Goal: Find specific page/section: Find specific page/section

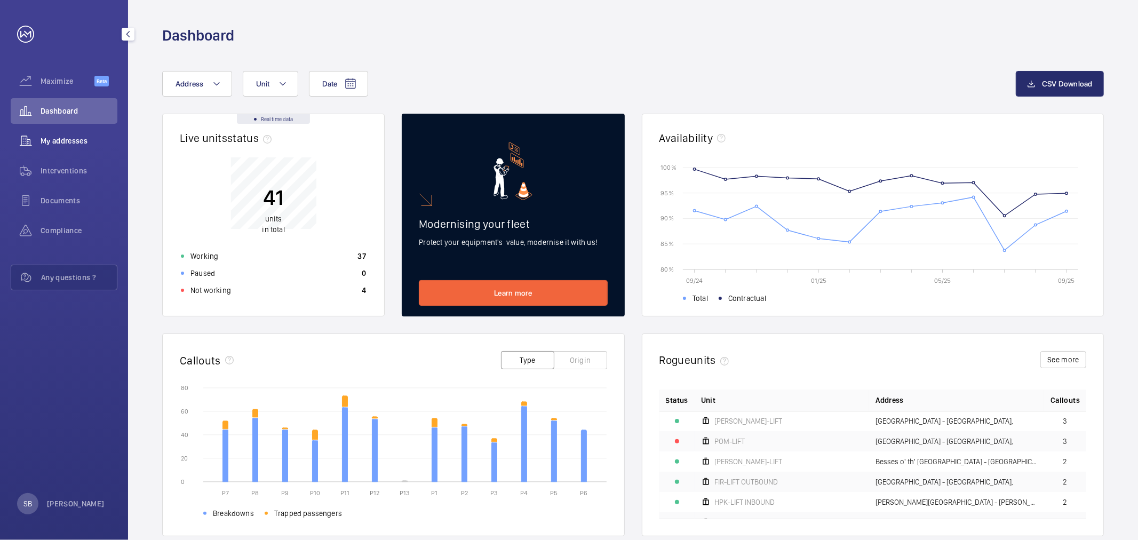
click at [50, 135] on span "My addresses" at bounding box center [79, 140] width 77 height 11
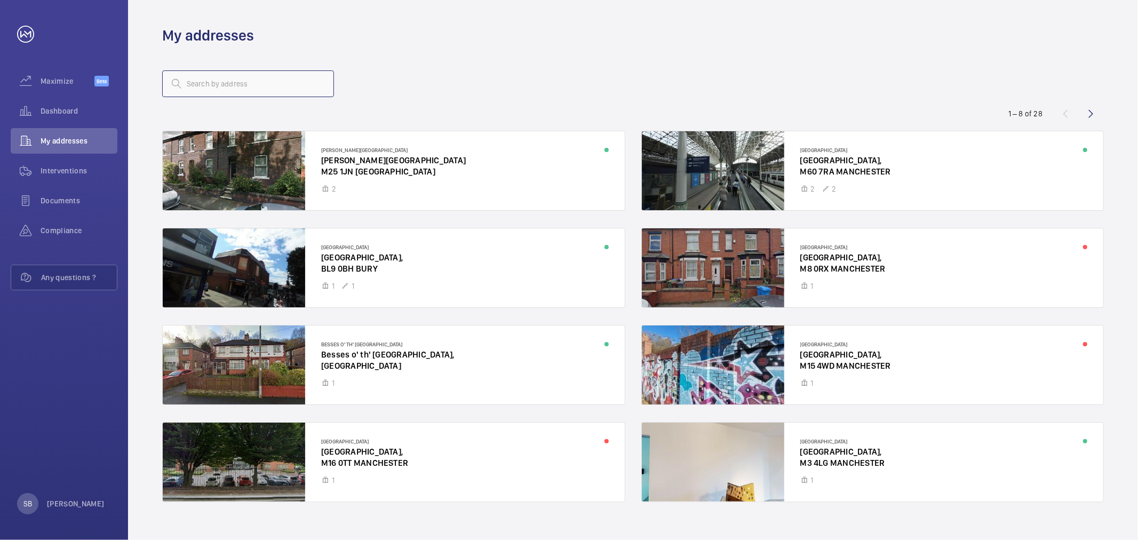
click at [245, 82] on input "text" at bounding box center [248, 83] width 172 height 27
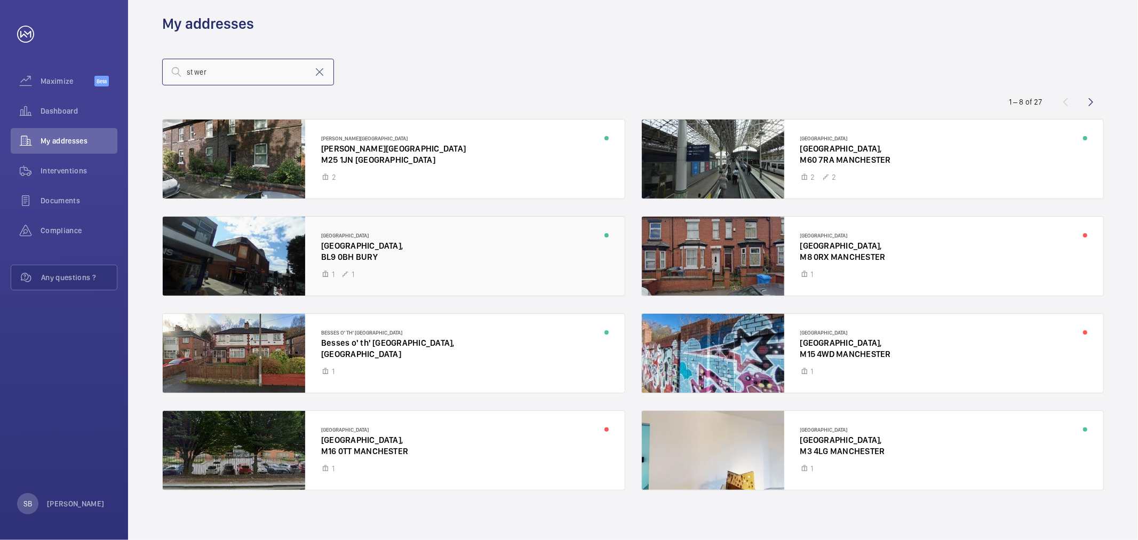
scroll to position [15, 0]
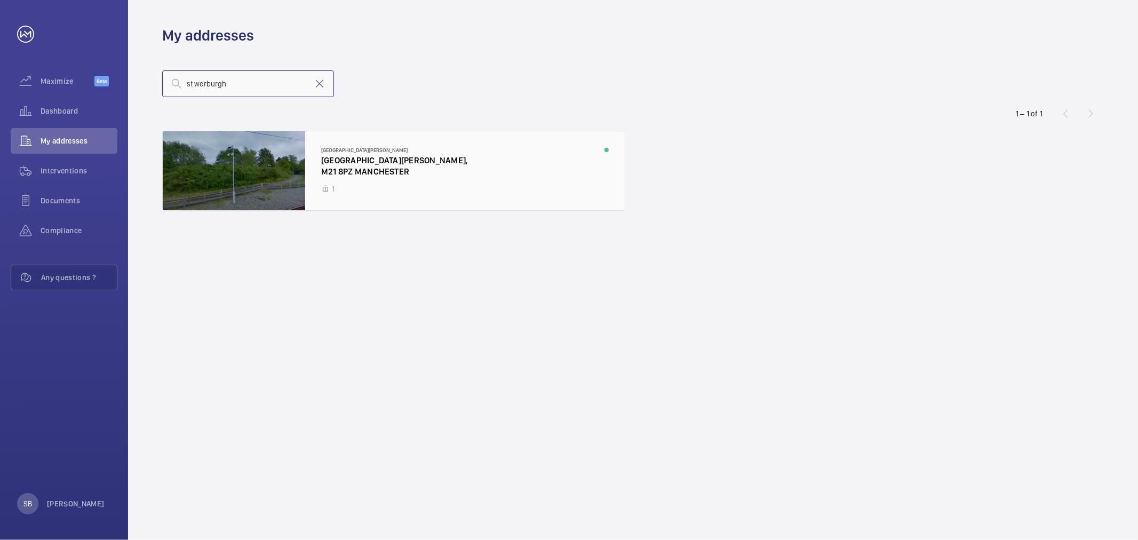
type input "st werburgh"
click at [498, 161] on div at bounding box center [394, 170] width 462 height 79
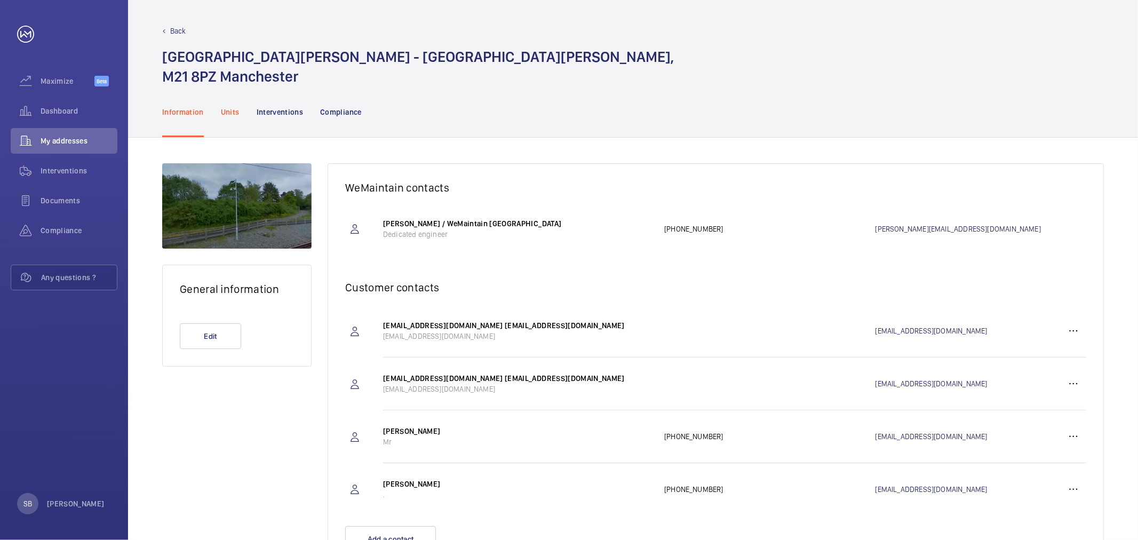
click at [227, 109] on p "Units" at bounding box center [230, 112] width 19 height 11
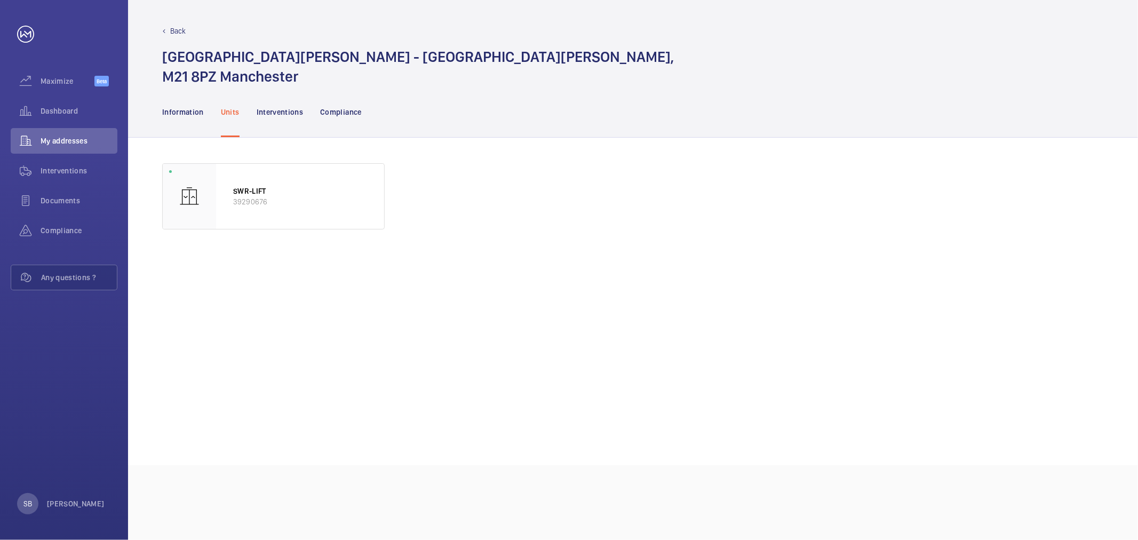
click at [173, 29] on p "Back" at bounding box center [178, 31] width 16 height 11
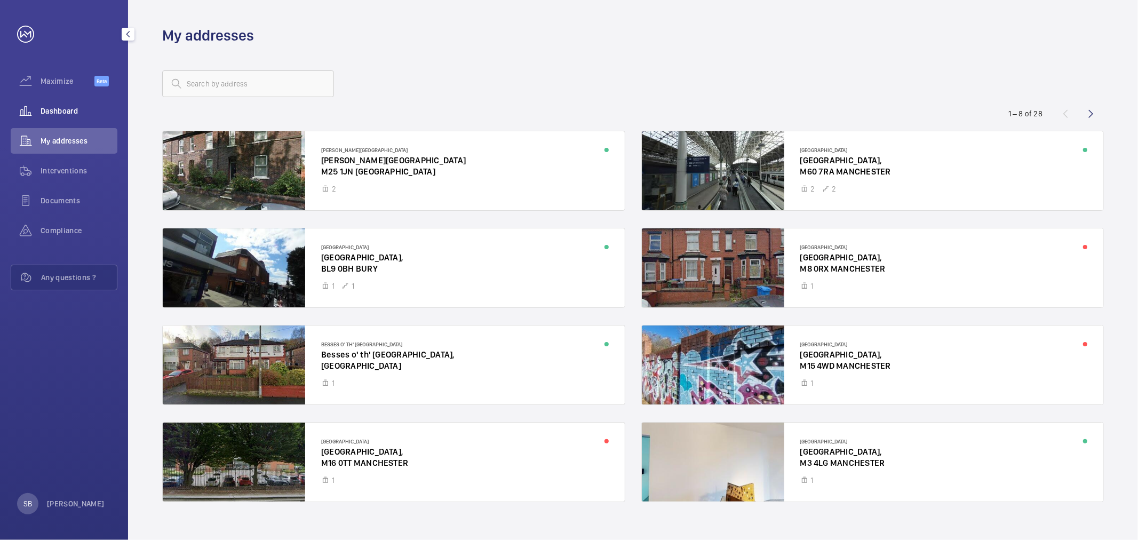
click at [52, 113] on span "Dashboard" at bounding box center [79, 111] width 77 height 11
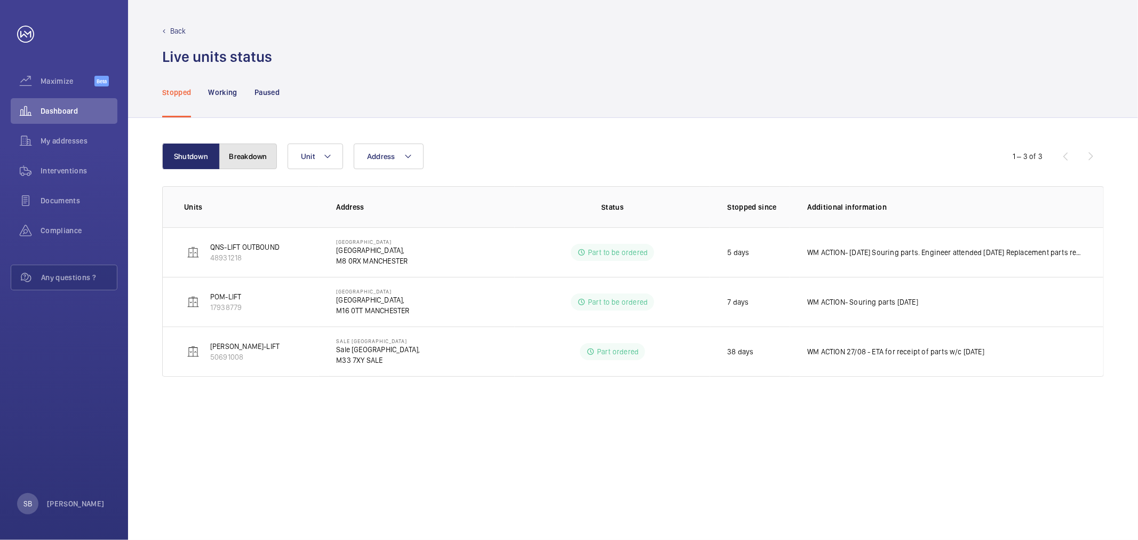
click at [255, 163] on button "Breakdown" at bounding box center [248, 156] width 58 height 26
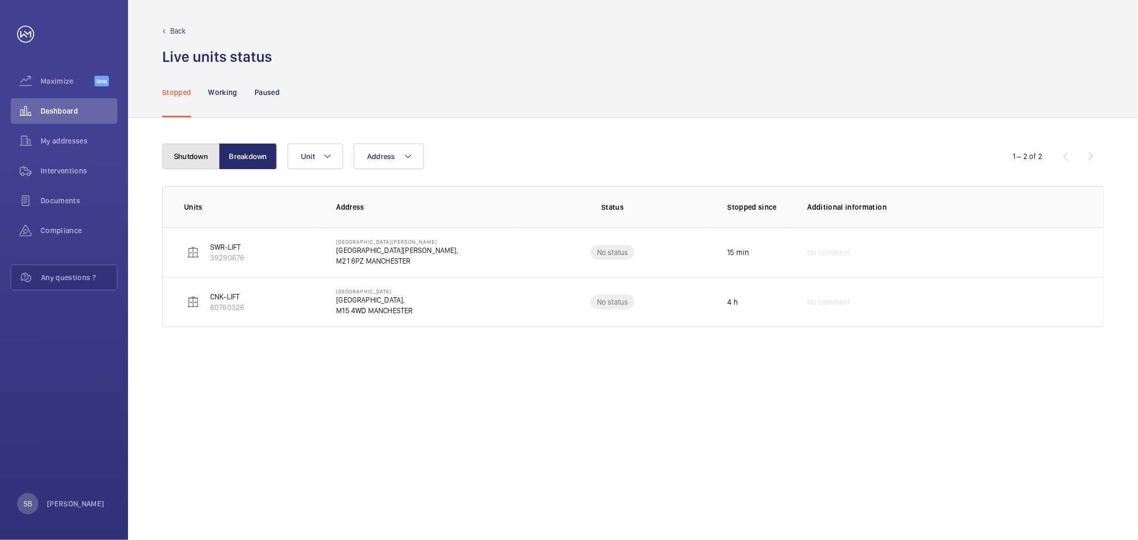
click at [187, 150] on button "Shutdown" at bounding box center [191, 156] width 58 height 26
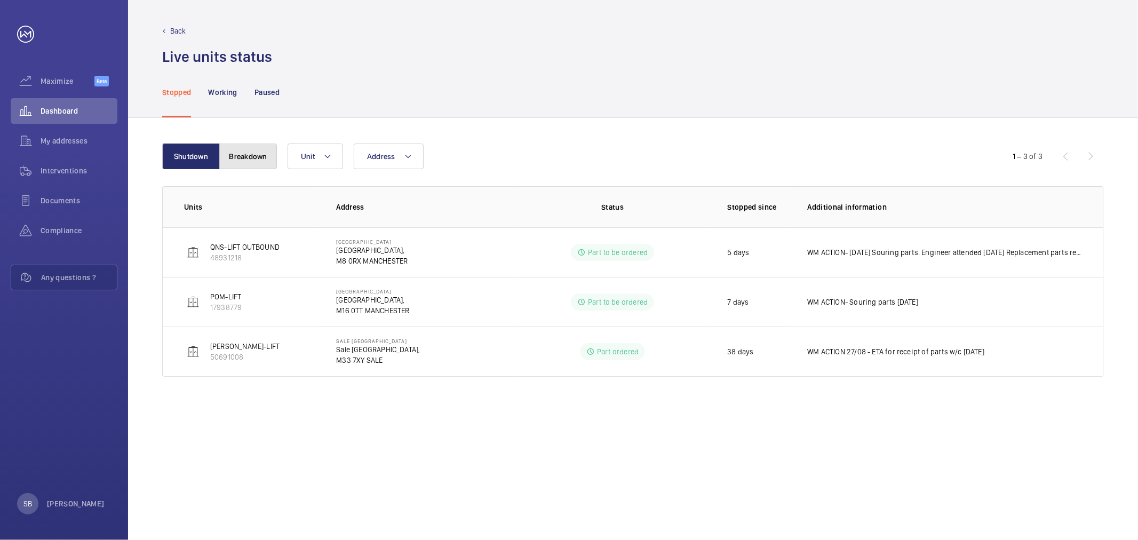
click at [257, 147] on button "Breakdown" at bounding box center [248, 156] width 58 height 26
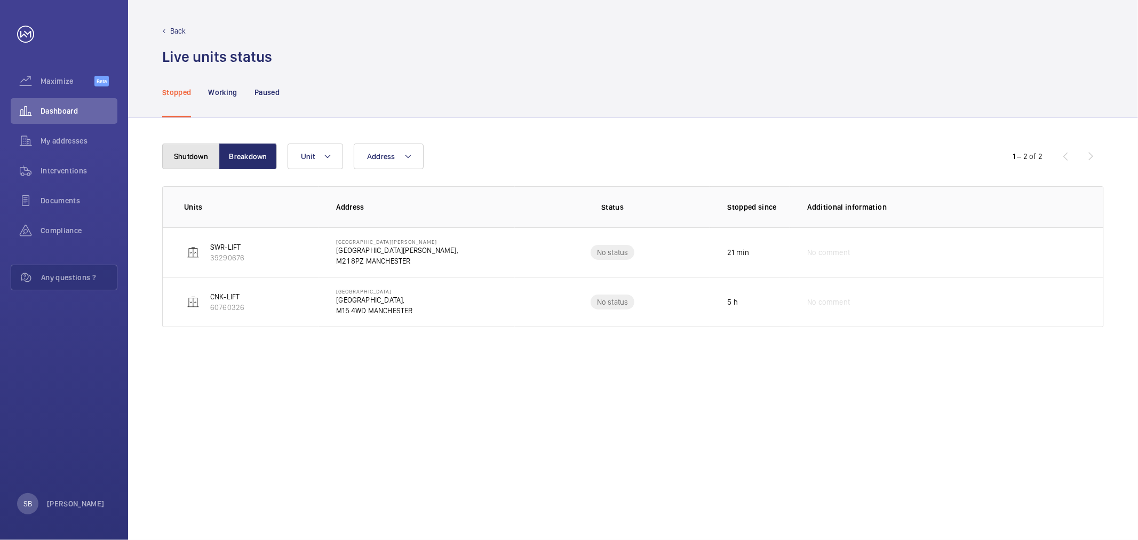
click at [201, 154] on button "Shutdown" at bounding box center [191, 156] width 58 height 26
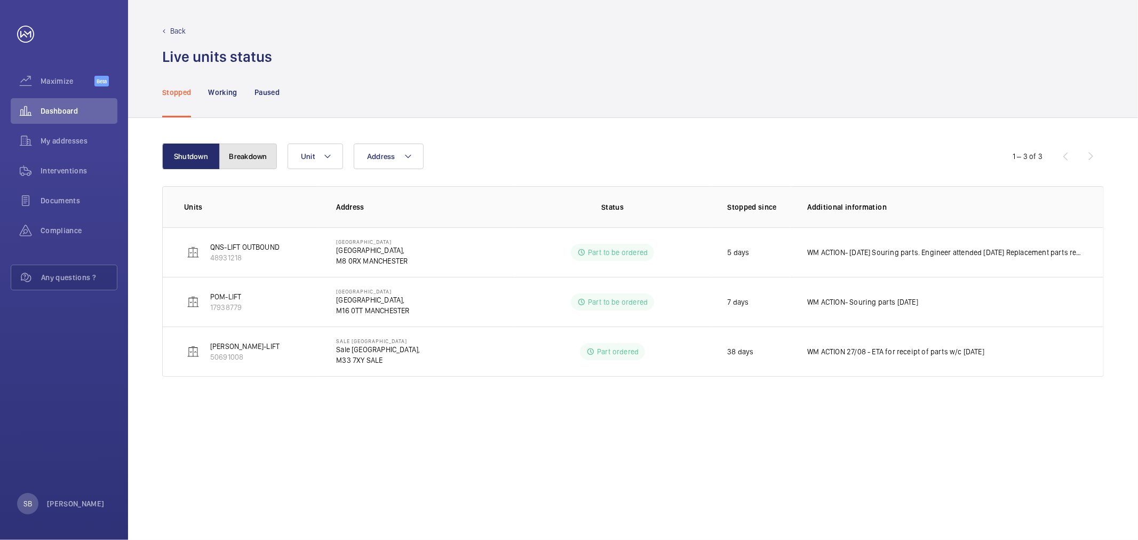
click at [243, 153] on button "Breakdown" at bounding box center [248, 156] width 58 height 26
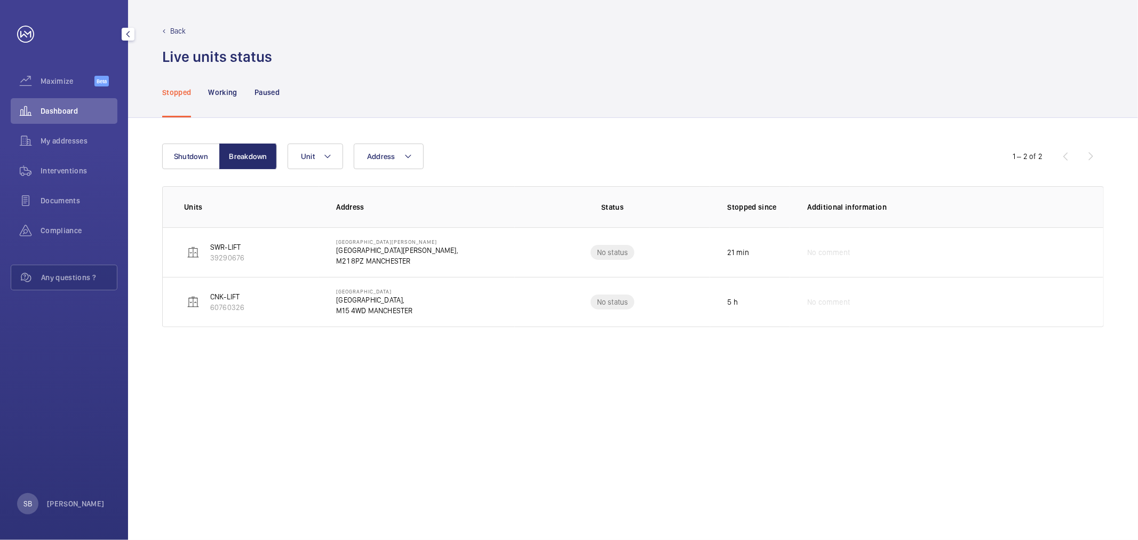
drag, startPoint x: 60, startPoint y: 118, endPoint x: 155, endPoint y: 1, distance: 150.9
click at [60, 118] on div "Dashboard" at bounding box center [64, 111] width 107 height 26
